Goal: Communication & Community: Connect with others

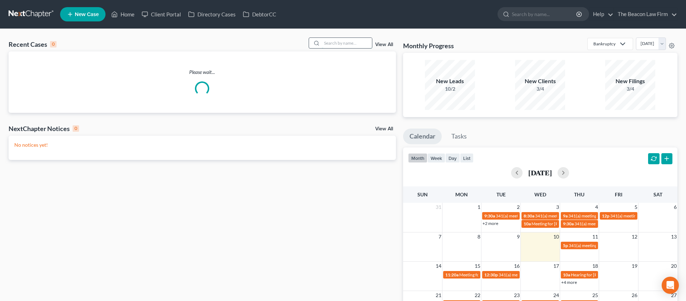
click at [349, 43] on input "search" at bounding box center [347, 43] width 50 height 10
paste input "[PERSON_NAME]"
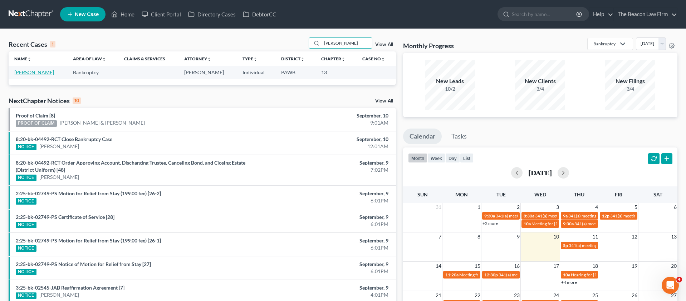
type input "[PERSON_NAME]"
click at [33, 73] on link "[PERSON_NAME]" at bounding box center [34, 72] width 40 height 6
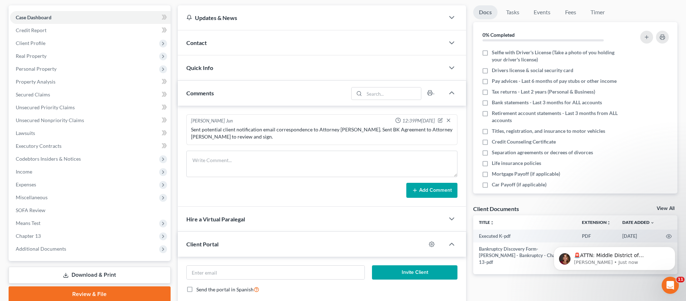
scroll to position [65, 0]
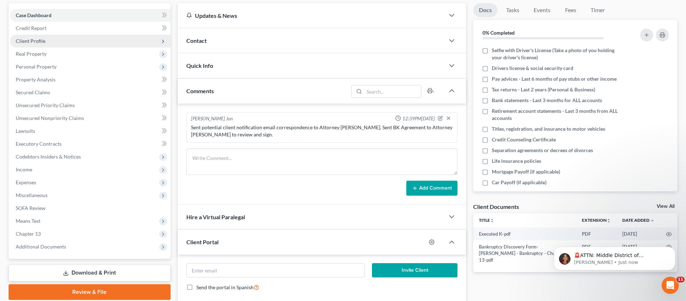
click at [37, 44] on span "Client Profile" at bounding box center [90, 41] width 161 height 13
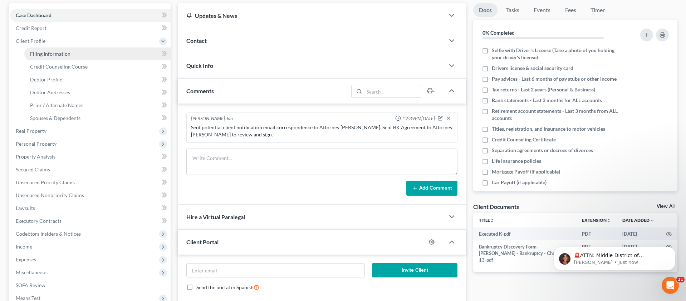
click at [44, 56] on span "Filing Information" at bounding box center [50, 54] width 40 height 6
select select "1"
select select "0"
select select "3"
select select "2"
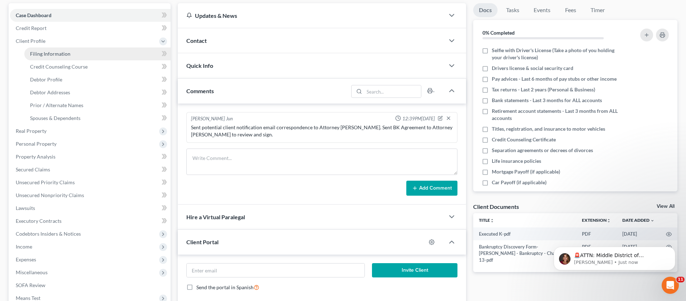
select select "39"
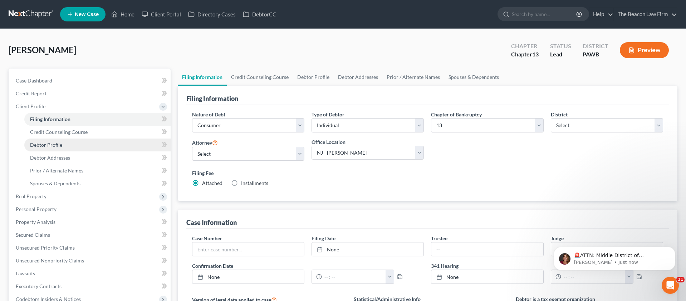
click at [57, 144] on span "Debtor Profile" at bounding box center [46, 145] width 32 height 6
select select "0"
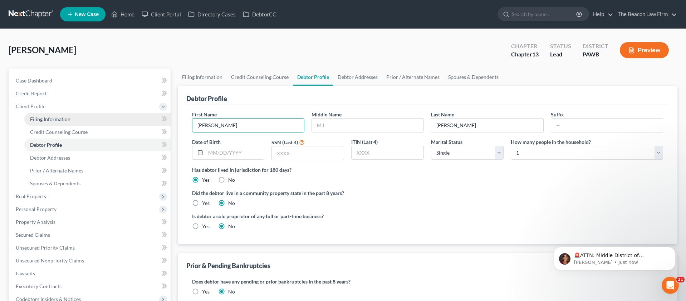
drag, startPoint x: 191, startPoint y: 125, endPoint x: 156, endPoint y: 123, distance: 35.8
type input "DELETE"
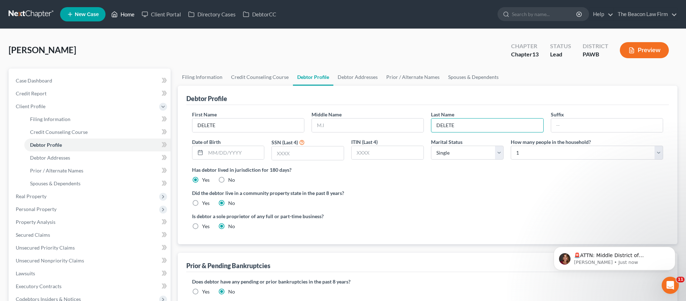
type input "DELETE"
click at [124, 18] on link "Home" at bounding box center [123, 14] width 30 height 13
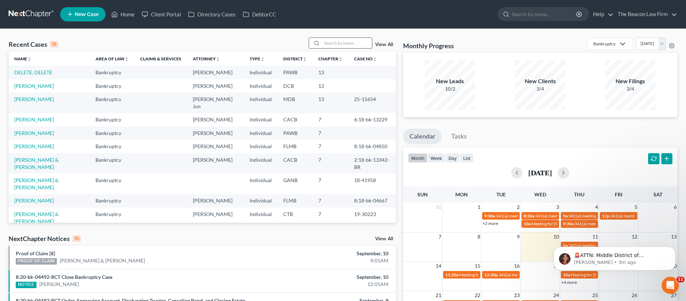
drag, startPoint x: 351, startPoint y: 51, endPoint x: 347, endPoint y: 39, distance: 12.6
click at [351, 51] on div "Recent Cases 15 View All" at bounding box center [202, 45] width 387 height 14
click at [346, 39] on input "search" at bounding box center [347, 43] width 50 height 10
paste input "[PERSON_NAME]"
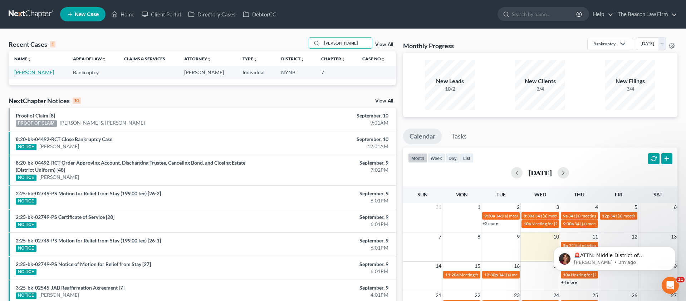
type input "[PERSON_NAME]"
drag, startPoint x: 38, startPoint y: 72, endPoint x: 139, endPoint y: 81, distance: 102.0
click at [38, 72] on link "[PERSON_NAME]" at bounding box center [34, 72] width 40 height 6
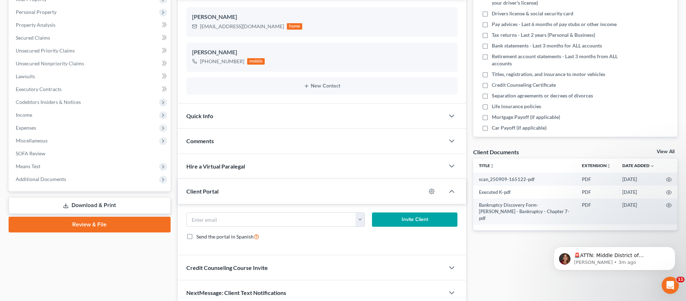
scroll to position [151, 0]
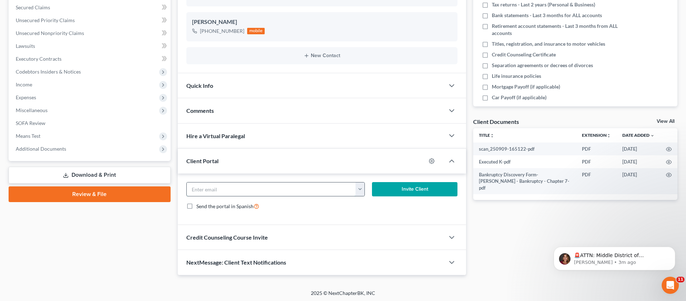
click at [259, 191] on input "email" at bounding box center [271, 190] width 169 height 14
click at [429, 161] on icon "button" at bounding box center [432, 161] width 6 height 6
select select "2"
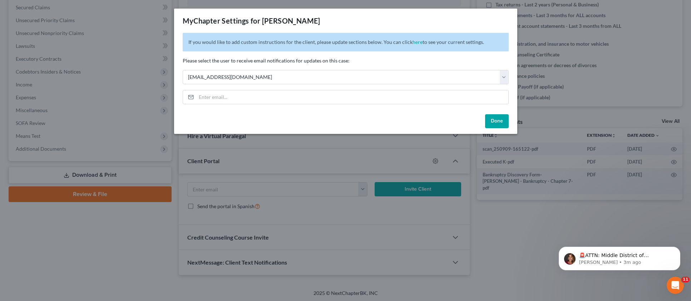
click at [500, 123] on button "Done" at bounding box center [497, 121] width 24 height 14
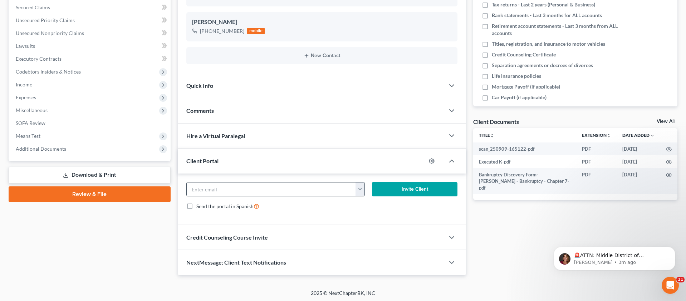
click at [273, 188] on input "email" at bounding box center [271, 190] width 169 height 14
click at [250, 189] on input "email" at bounding box center [271, 190] width 169 height 14
paste input "[EMAIL_ADDRESS][DOMAIN_NAME]"
type input "[EMAIL_ADDRESS][DOMAIN_NAME]"
click at [431, 161] on circle "button" at bounding box center [431, 161] width 1 height 1
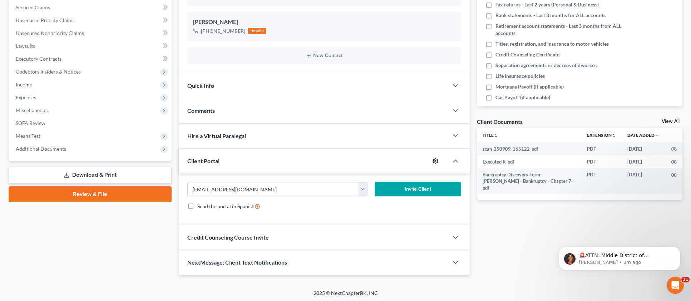
select select "2"
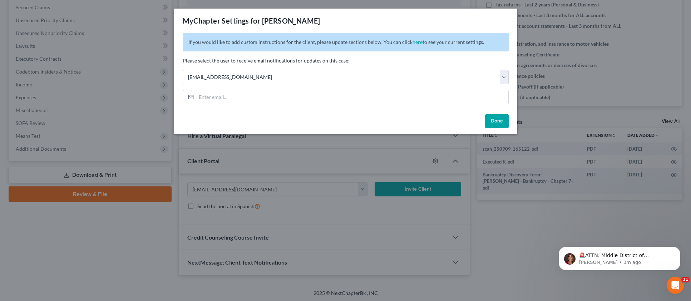
click at [493, 120] on button "Done" at bounding box center [497, 121] width 24 height 14
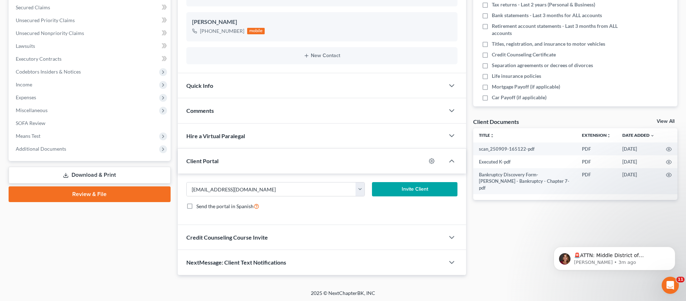
click at [398, 192] on button "Invite Client" at bounding box center [415, 189] width 86 height 14
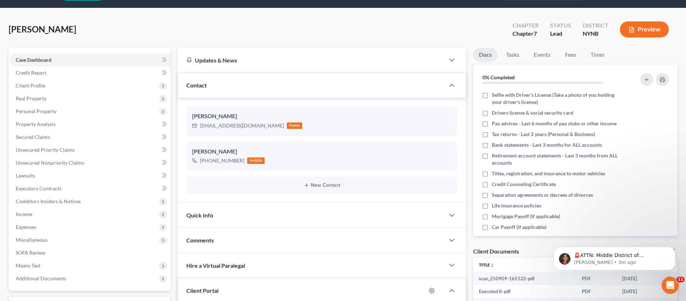
scroll to position [0, 0]
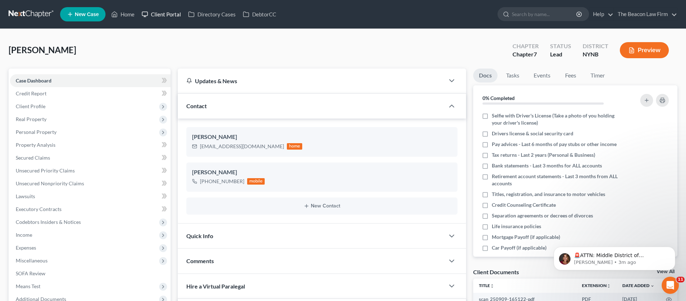
click at [168, 11] on link "Client Portal" at bounding box center [161, 14] width 46 height 13
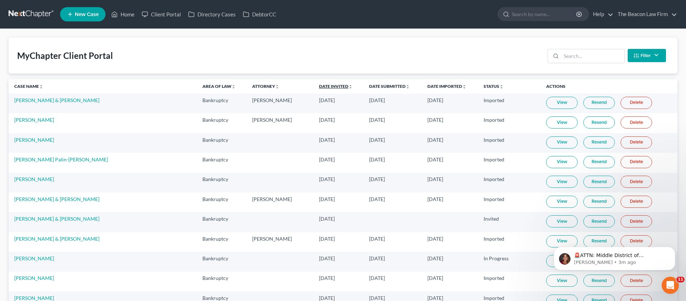
click at [319, 88] on link "Date Invited unfold_more expand_more expand_less" at bounding box center [336, 86] width 34 height 5
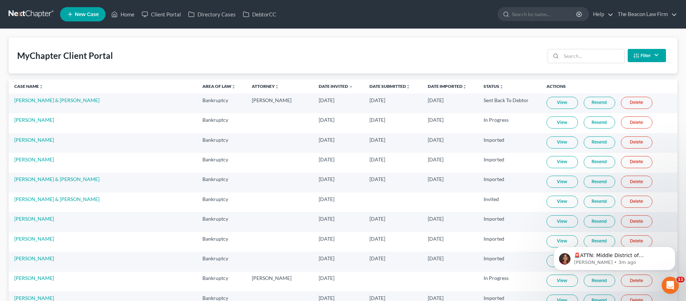
drag, startPoint x: 296, startPoint y: 87, endPoint x: 388, endPoint y: 92, distance: 92.1
click at [319, 87] on link "Date Invited unfold_more expand_more expand_less" at bounding box center [336, 86] width 34 height 5
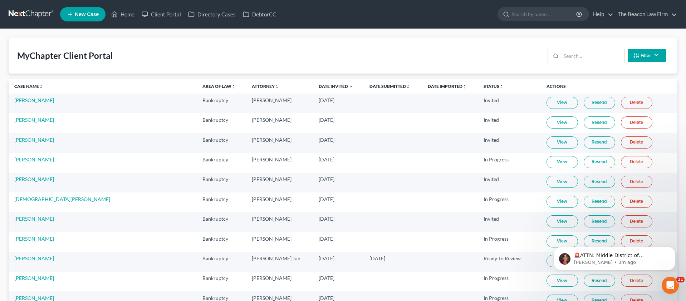
click at [587, 103] on link "Resend" at bounding box center [598, 103] width 31 height 12
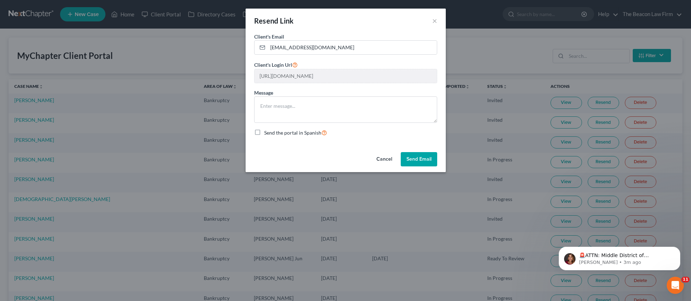
click at [408, 163] on button "Send Email" at bounding box center [419, 159] width 36 height 14
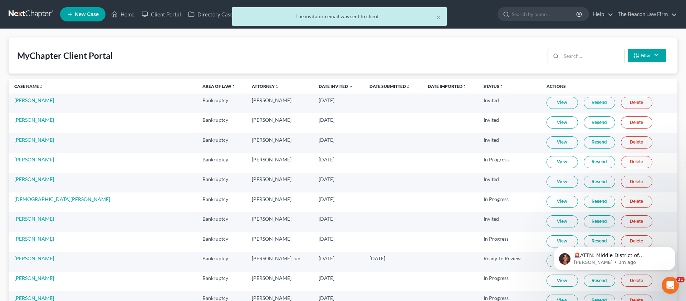
drag, startPoint x: 122, startPoint y: 16, endPoint x: 133, endPoint y: 18, distance: 11.6
click at [122, 16] on div "× The invitation email was sent to client" at bounding box center [339, 18] width 686 height 22
click at [133, 16] on div "× The invitation email was sent to client" at bounding box center [339, 18] width 686 height 22
click at [132, 16] on div "× The invitation email was sent to client" at bounding box center [339, 18] width 686 height 22
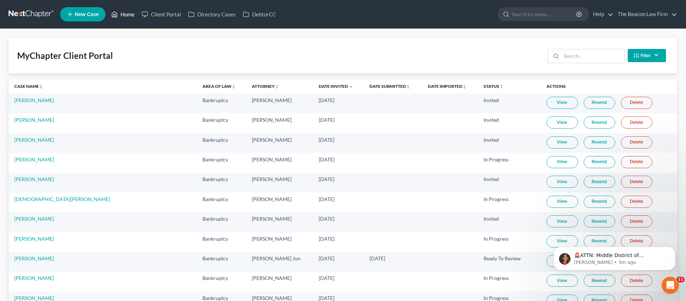
click at [130, 16] on link "Home" at bounding box center [123, 14] width 30 height 13
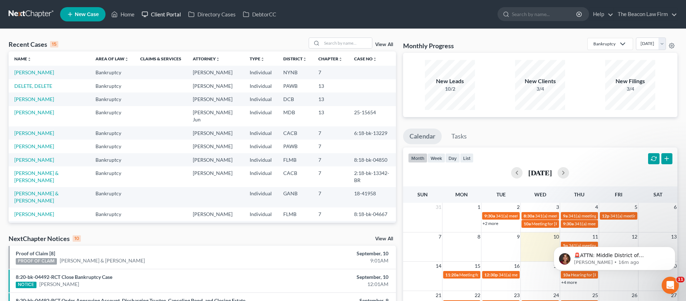
click at [161, 13] on link "Client Portal" at bounding box center [161, 14] width 46 height 13
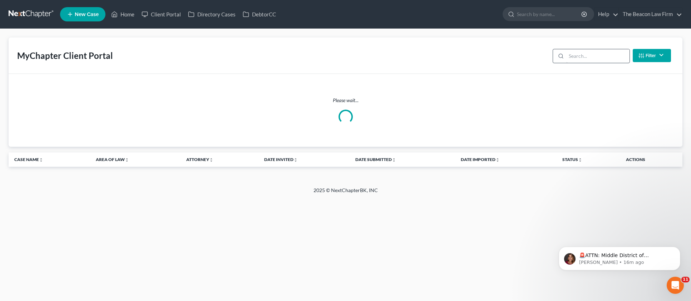
drag, startPoint x: 599, startPoint y: 48, endPoint x: 594, endPoint y: 50, distance: 5.6
click at [598, 48] on div "Filter Status Filter... Invited In Progress Ready To Review Reviewed Imported S…" at bounding box center [612, 55] width 124 height 19
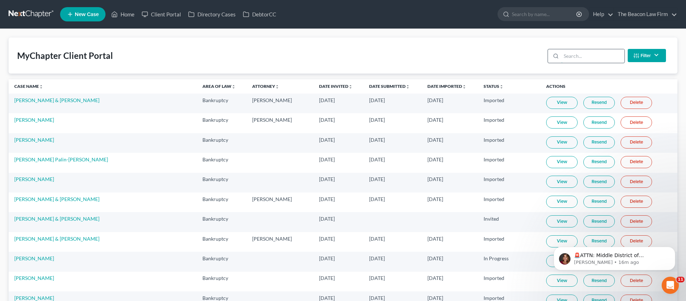
click at [591, 52] on input "search" at bounding box center [592, 56] width 63 height 14
paste input "[PERSON_NAME]"
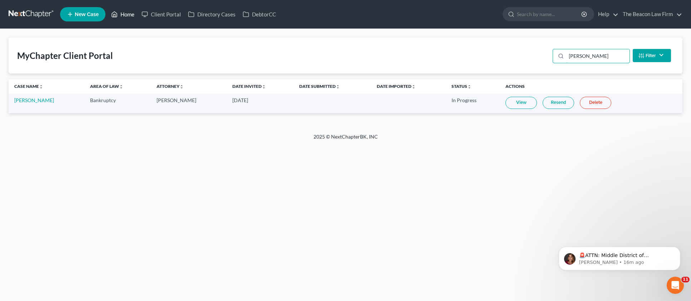
type input "[PERSON_NAME]"
click at [132, 16] on link "Home" at bounding box center [123, 14] width 30 height 13
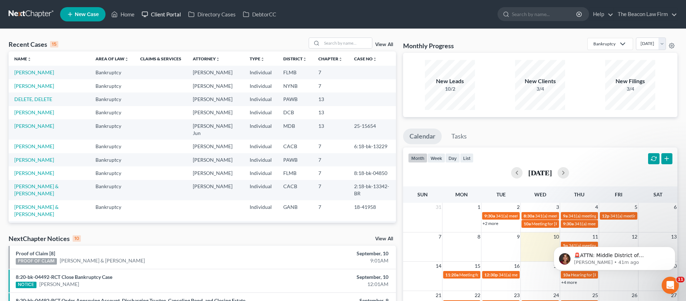
click at [165, 13] on link "Client Portal" at bounding box center [161, 14] width 46 height 13
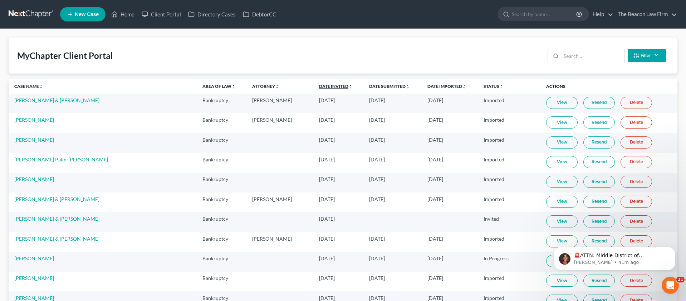
click at [319, 88] on link "Date Invited unfold_more expand_more expand_less" at bounding box center [336, 86] width 34 height 5
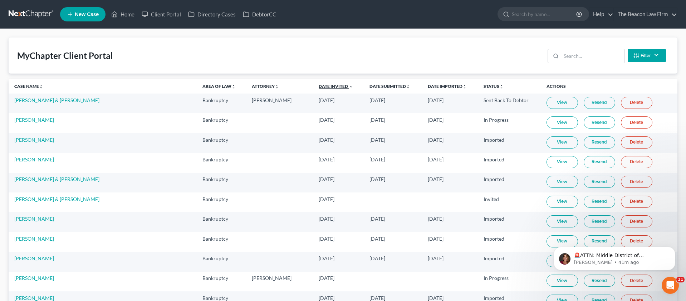
click at [319, 87] on link "Date Invited unfold_more expand_more expand_less" at bounding box center [336, 86] width 34 height 5
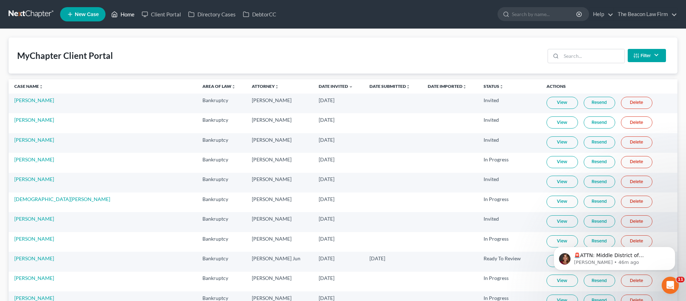
click at [132, 15] on link "Home" at bounding box center [123, 14] width 30 height 13
